Goal: Check status

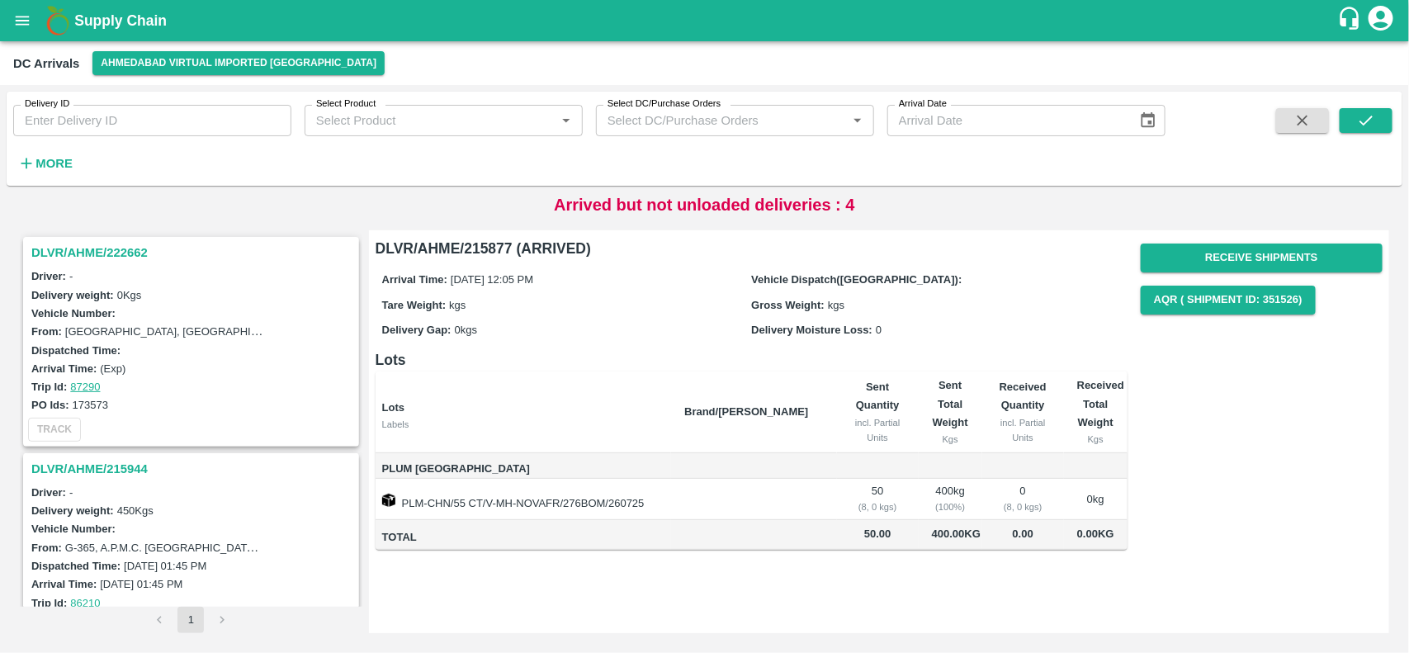
scroll to position [274, 0]
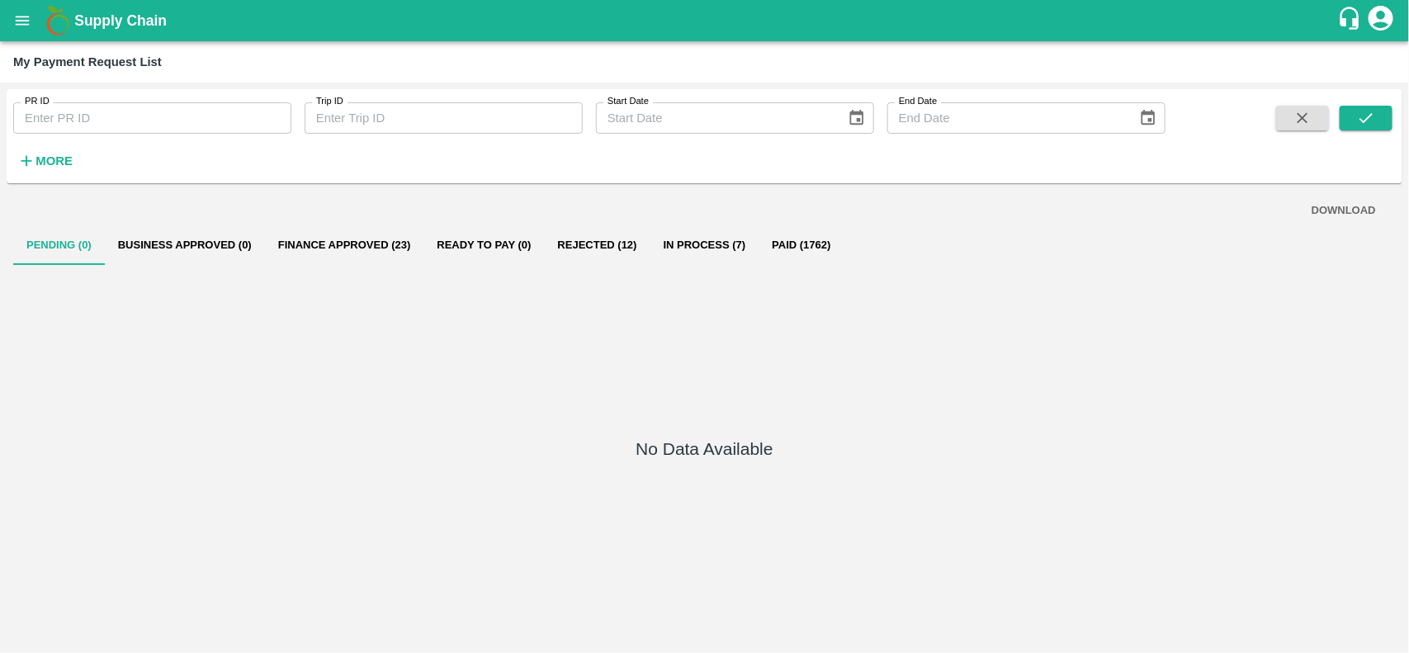
click at [702, 240] on button "In Process (7)" at bounding box center [704, 245] width 109 height 40
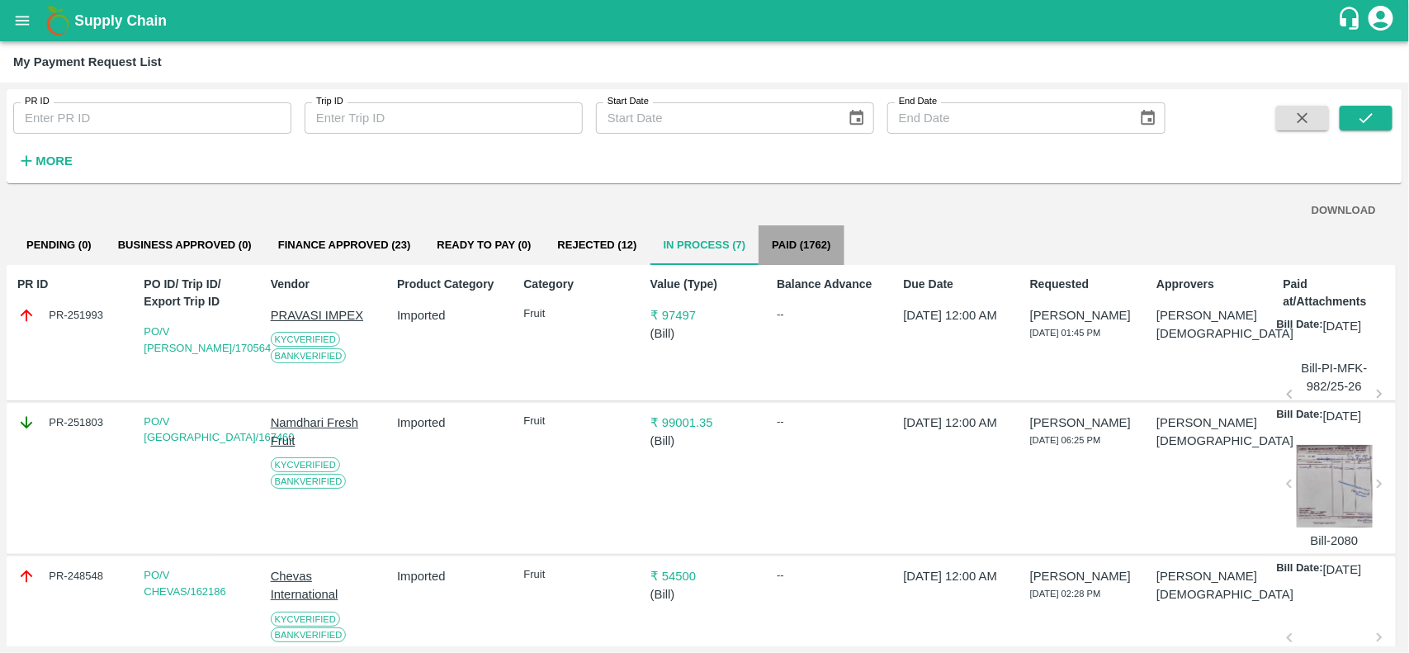
click at [796, 260] on button "Paid (1762)" at bounding box center [800, 245] width 85 height 40
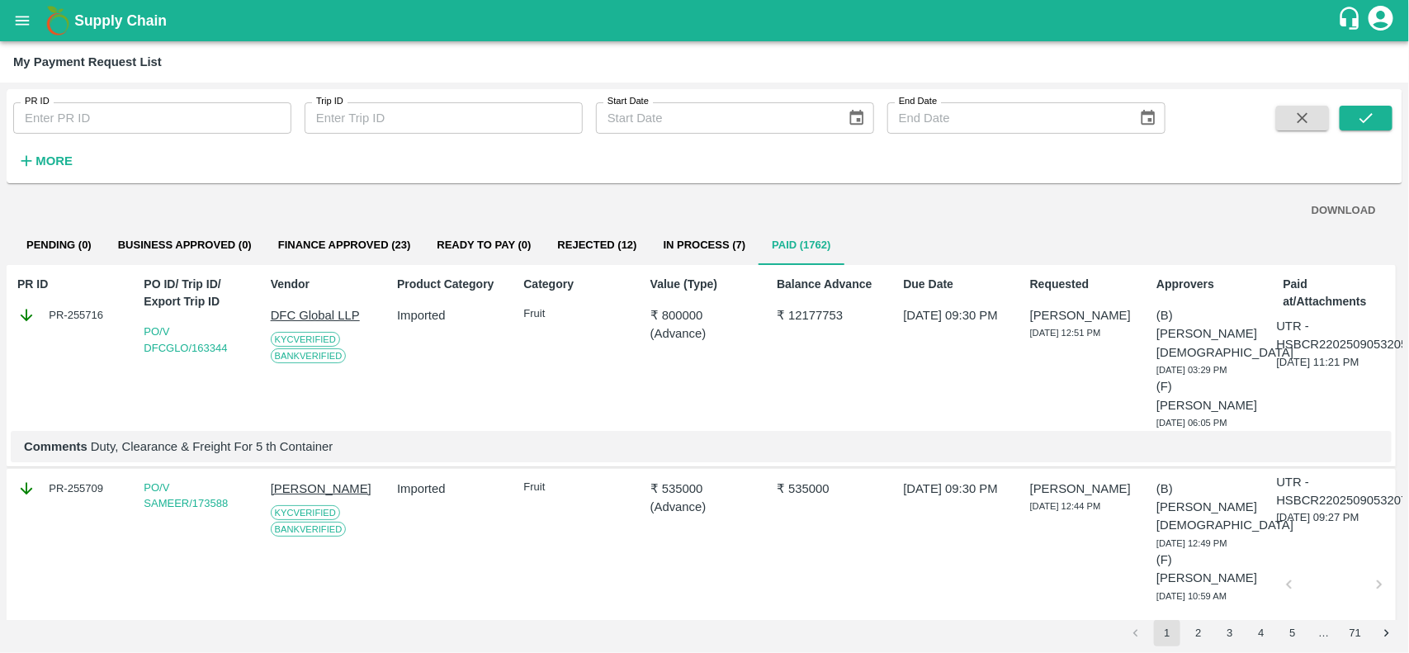
click at [76, 150] on span "More" at bounding box center [45, 161] width 64 height 28
click at [39, 167] on strong "More" at bounding box center [53, 160] width 37 height 13
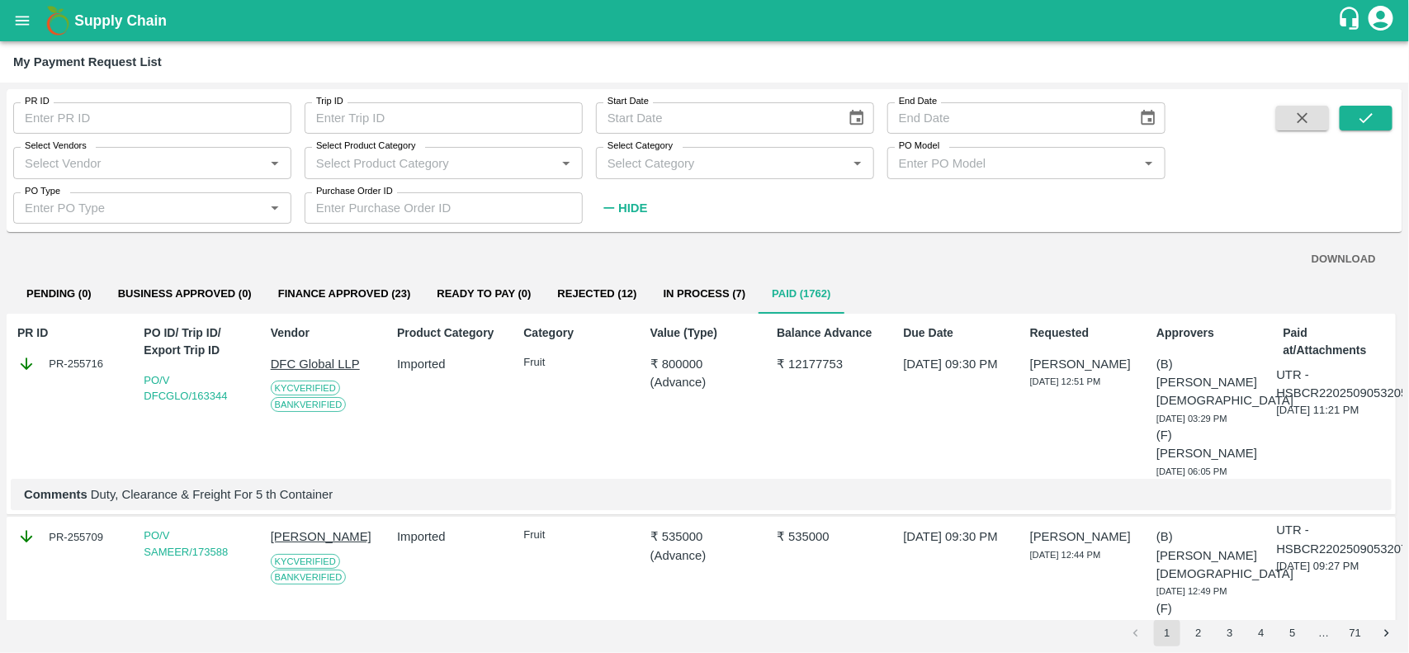
click at [150, 162] on input "Select Vendors" at bounding box center [138, 162] width 241 height 21
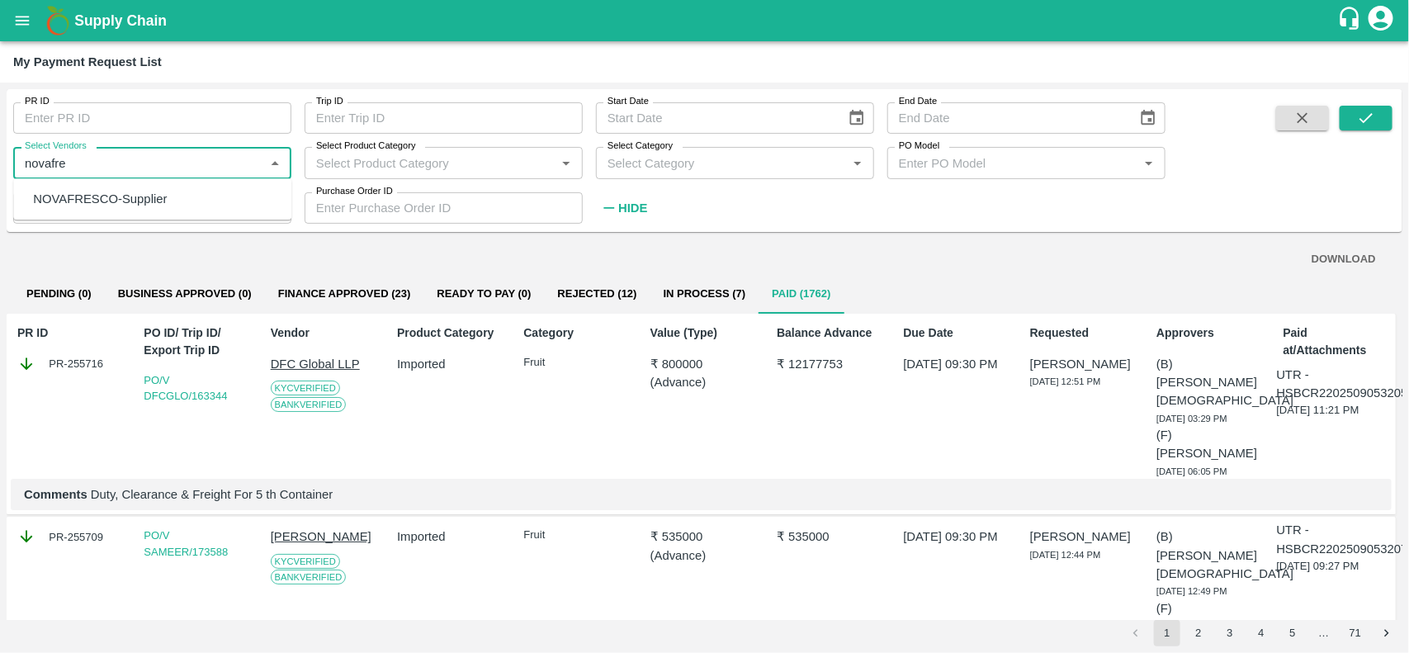
click at [106, 183] on ul "NOVAFRESCO-Supplier" at bounding box center [152, 198] width 278 height 41
click at [102, 196] on div "NOVAFRESCO-Supplier" at bounding box center [100, 199] width 134 height 18
type input "NOVAFRESCO-Supplier"
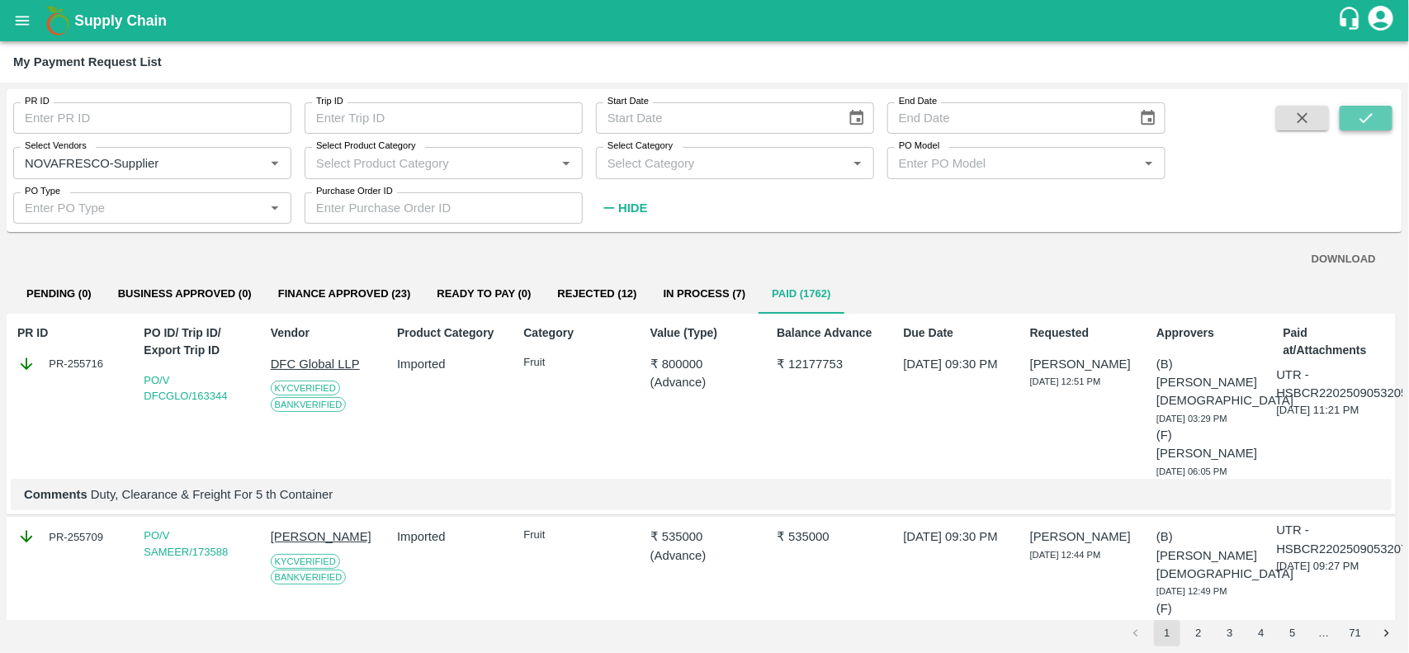
click at [1378, 125] on button "submit" at bounding box center [1366, 118] width 53 height 25
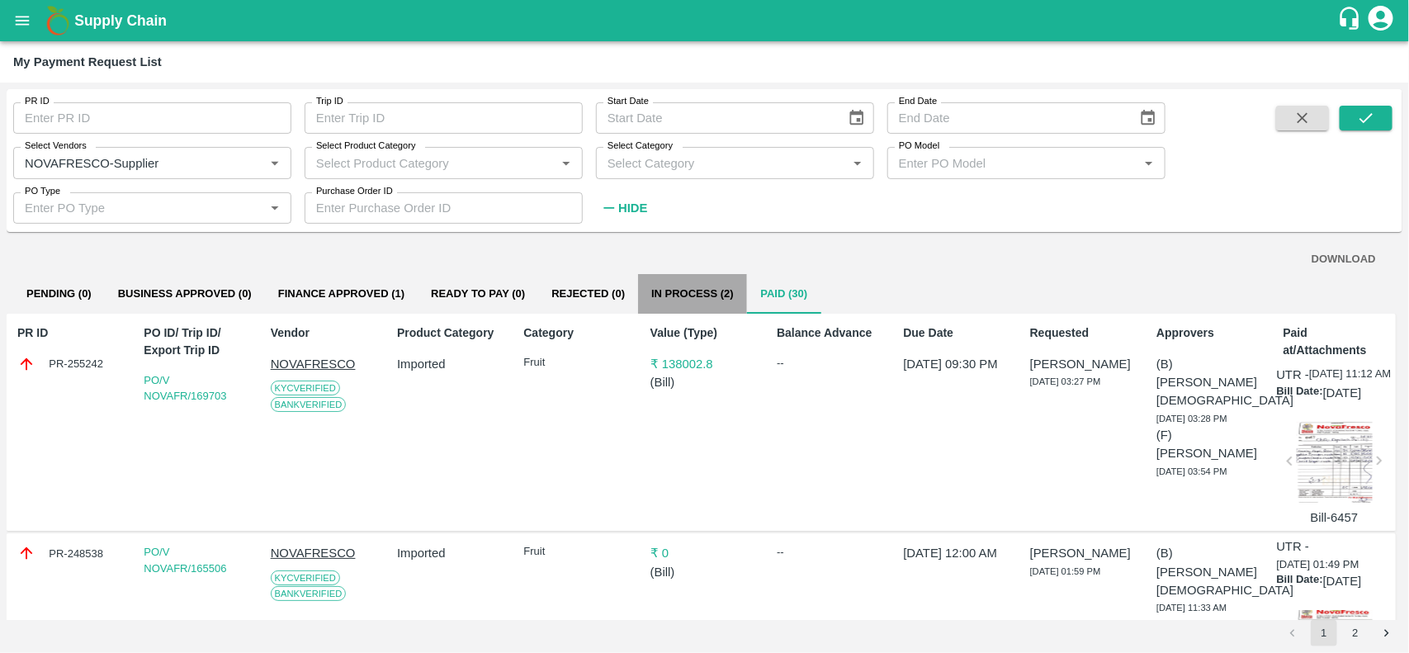
click at [686, 301] on button "In Process (2)" at bounding box center [692, 294] width 109 height 40
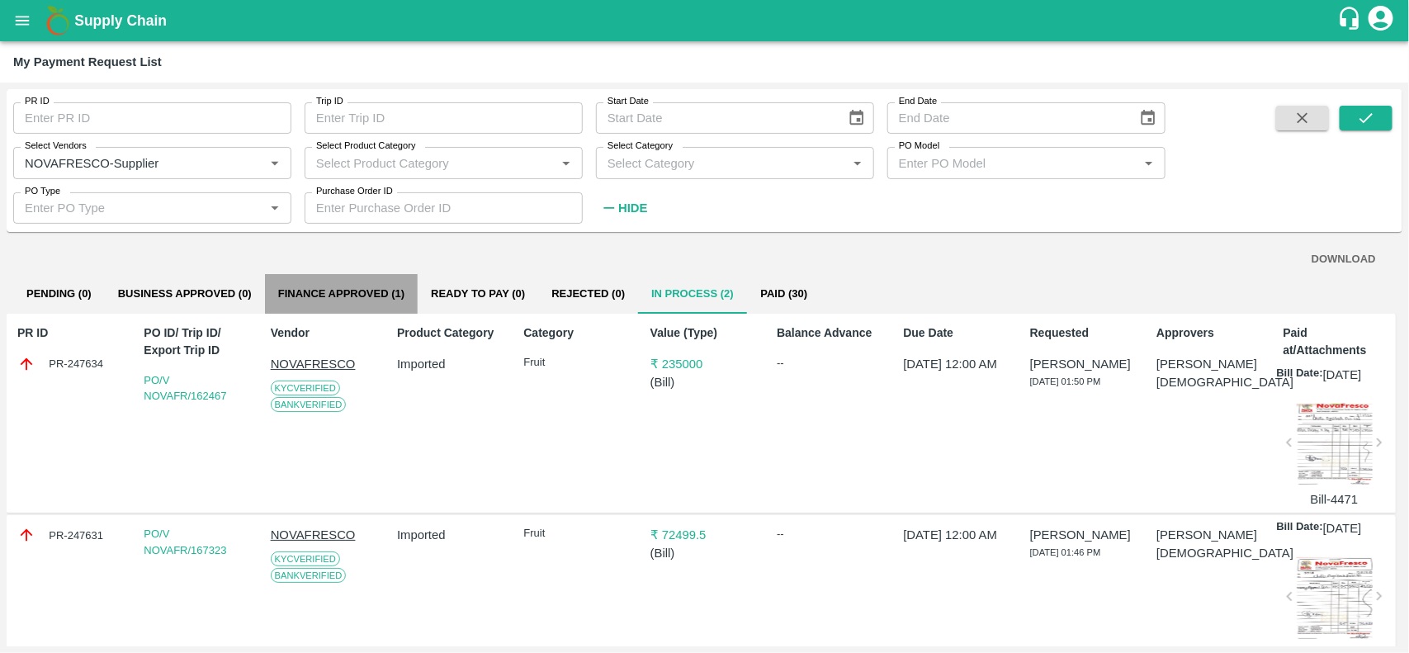
click at [380, 303] on button "Finance Approved (1)" at bounding box center [341, 294] width 153 height 40
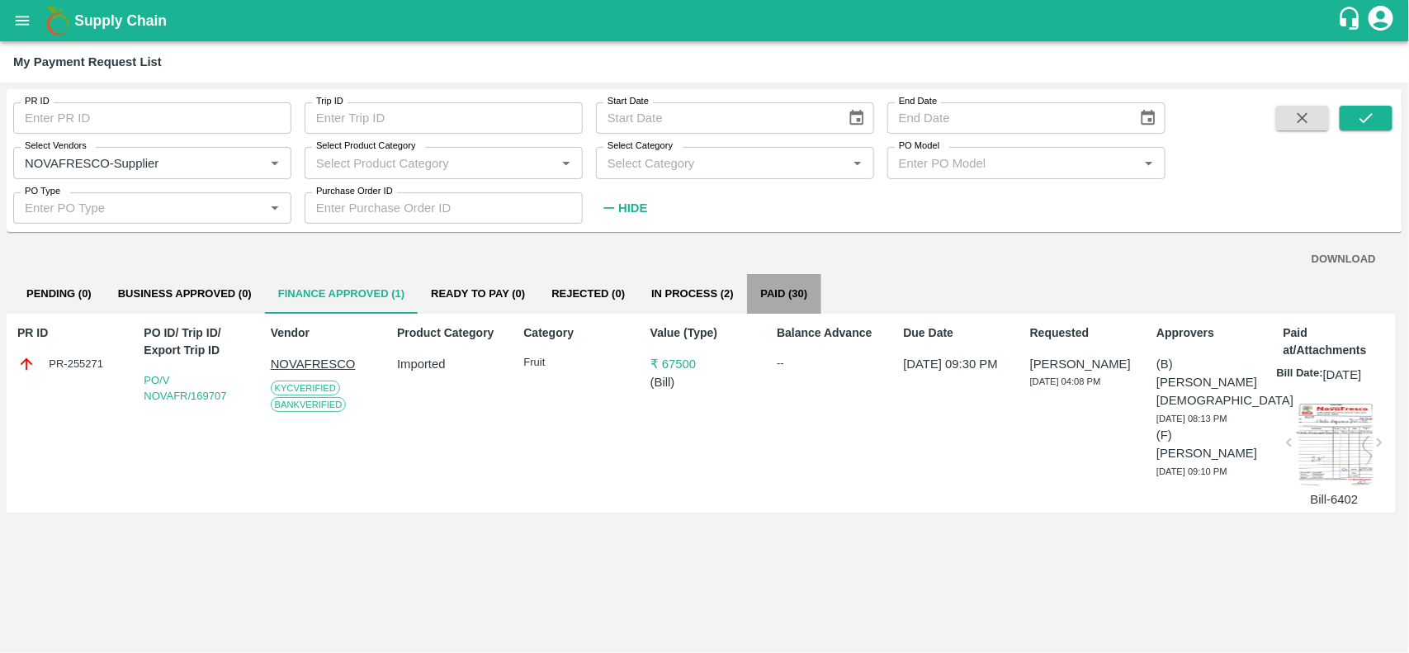
click at [768, 279] on button "Paid (30)" at bounding box center [784, 294] width 74 height 40
